Goal: Task Accomplishment & Management: Manage account settings

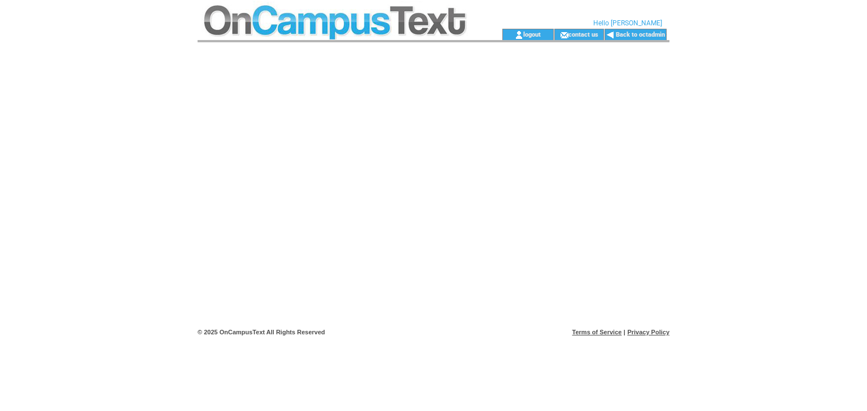
click at [351, 20] on td at bounding box center [334, 14] width 273 height 29
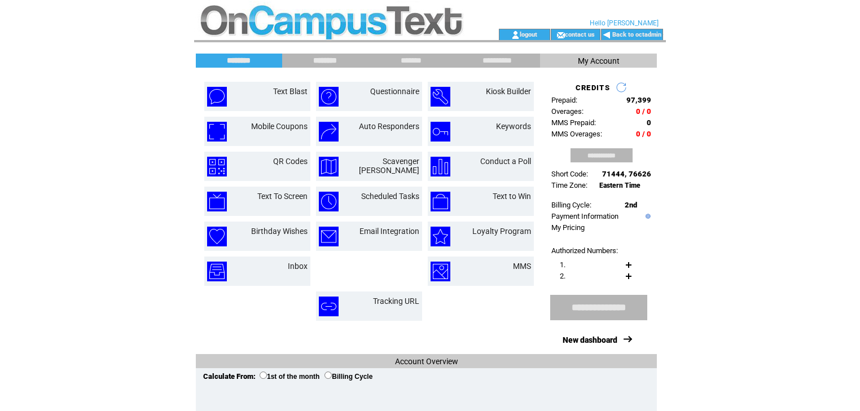
click at [334, 58] on input "********" at bounding box center [325, 61] width 85 height 10
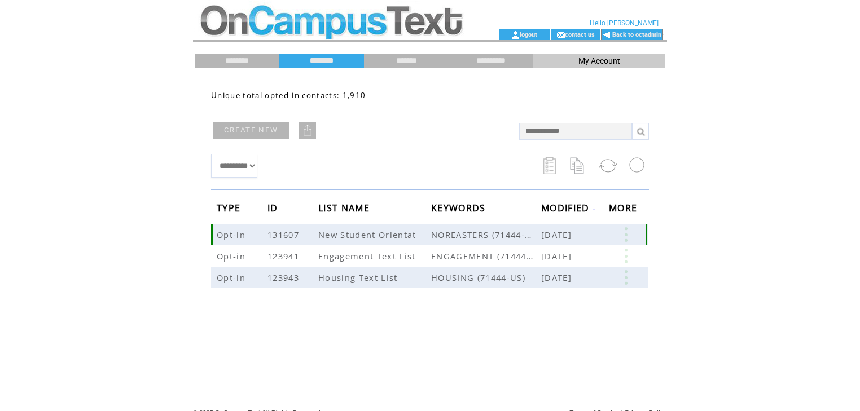
click at [632, 235] on link at bounding box center [626, 234] width 34 height 15
click at [633, 255] on link at bounding box center [626, 256] width 34 height 15
click at [628, 279] on form "EDIT DELETE 1322" at bounding box center [585, 275] width 89 height 56
click at [628, 279] on link at bounding box center [626, 277] width 34 height 15
click at [286, 33] on td at bounding box center [330, 34] width 273 height 11
